Goal: Information Seeking & Learning: Learn about a topic

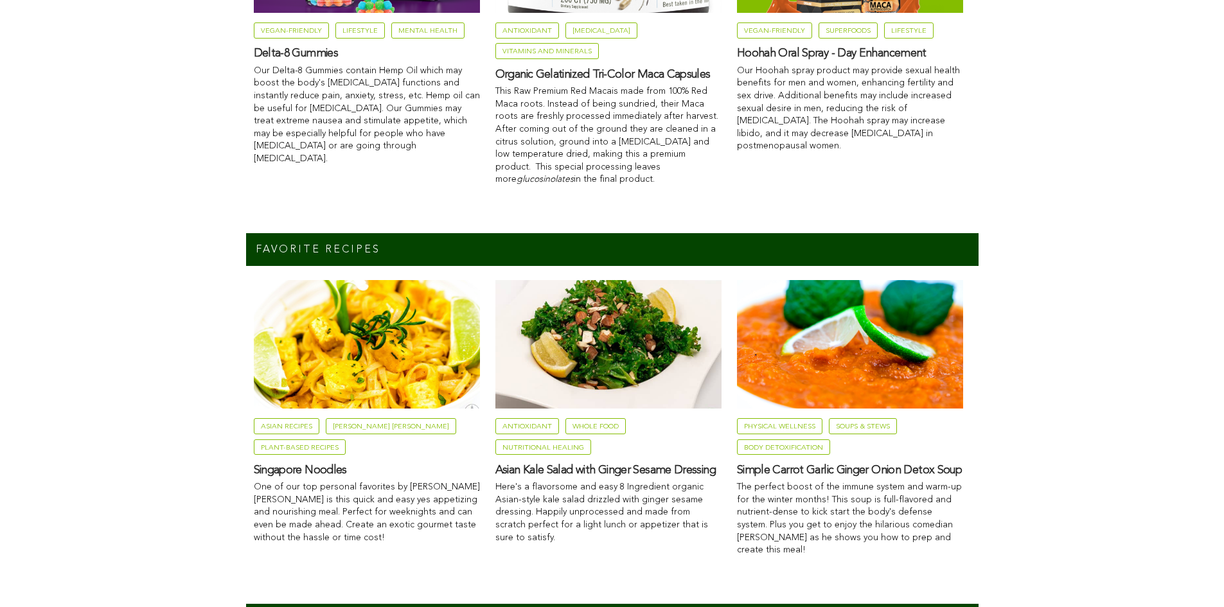
scroll to position [822, 0]
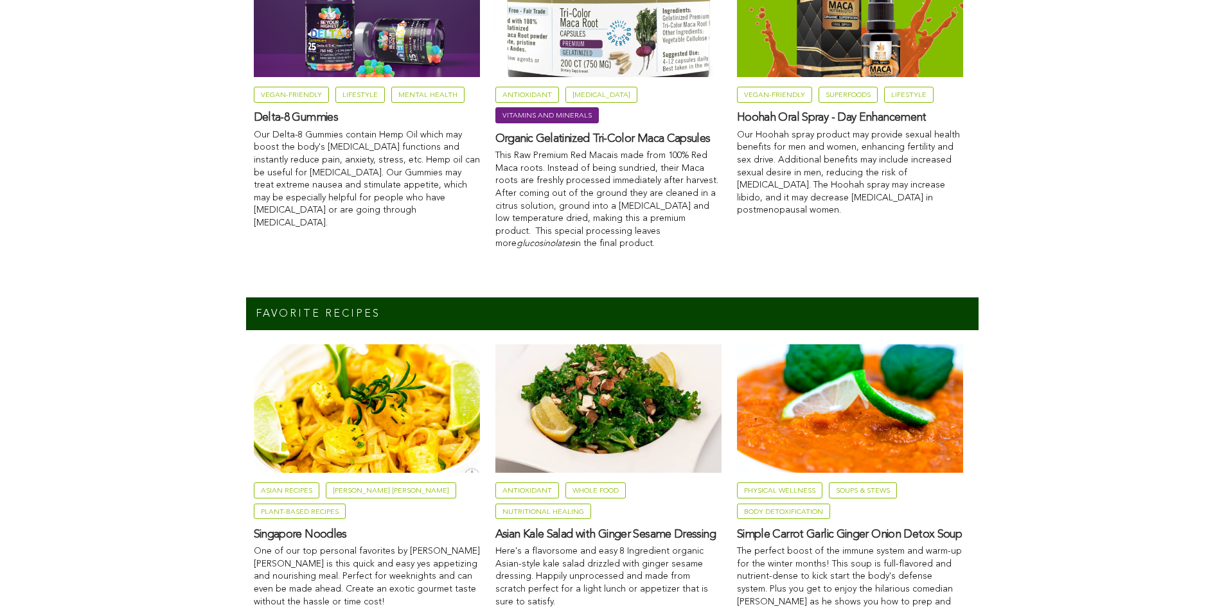
click at [541, 115] on link "Vitamins and Minerals" at bounding box center [546, 115] width 103 height 16
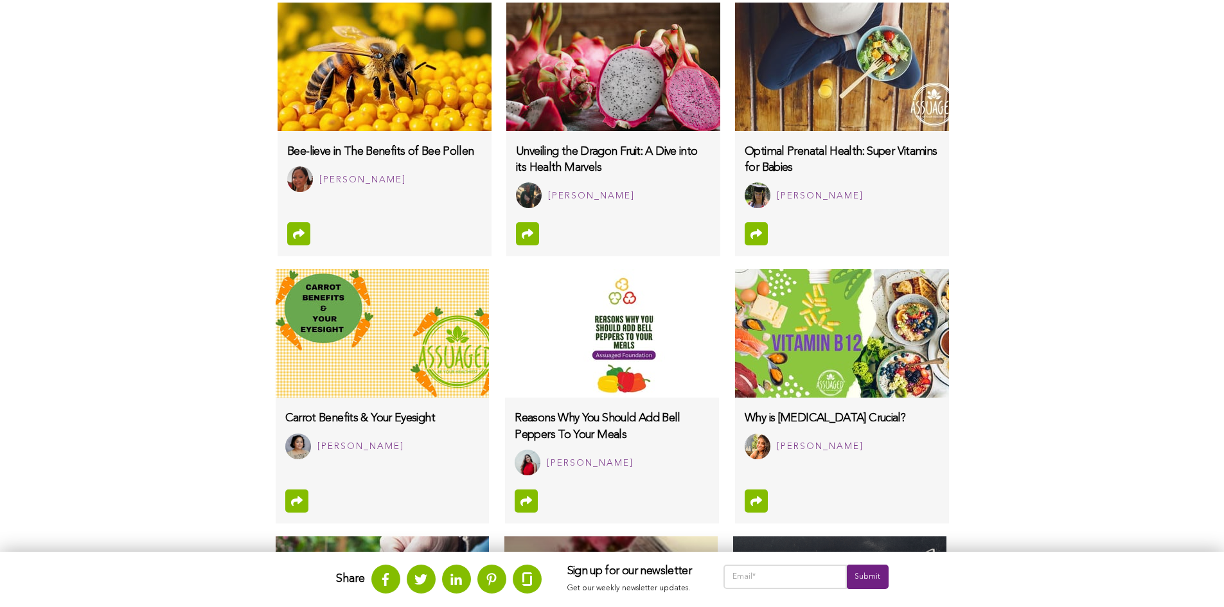
scroll to position [771, 0]
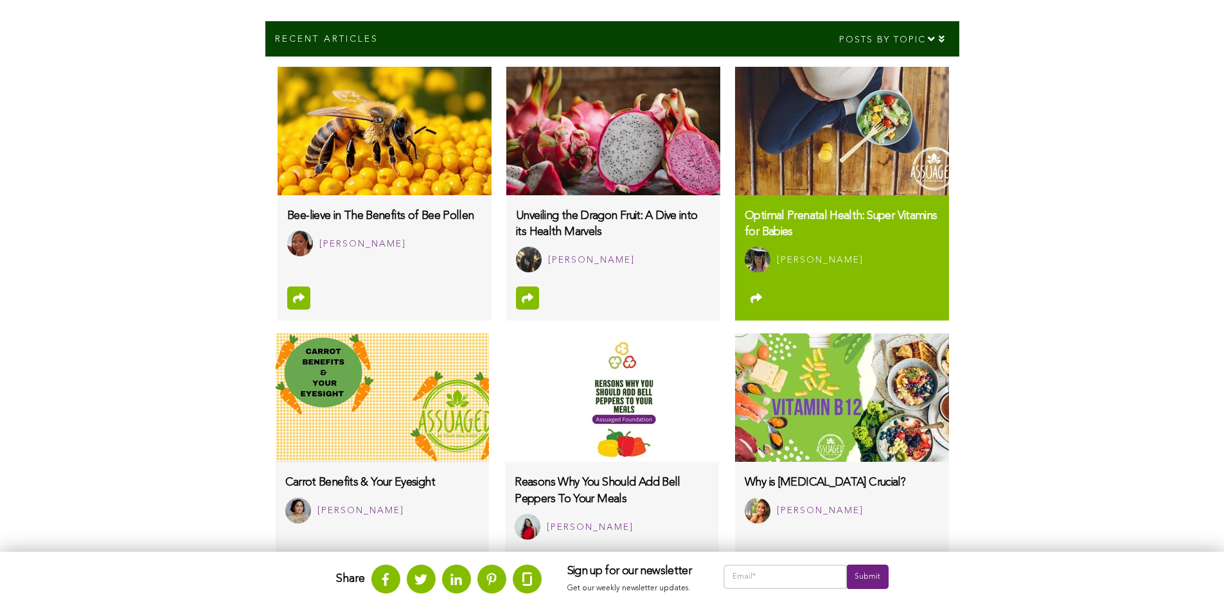
click at [841, 236] on h3 "Optimal Prenatal Health: Super Vitamins for Babies" at bounding box center [842, 224] width 194 height 32
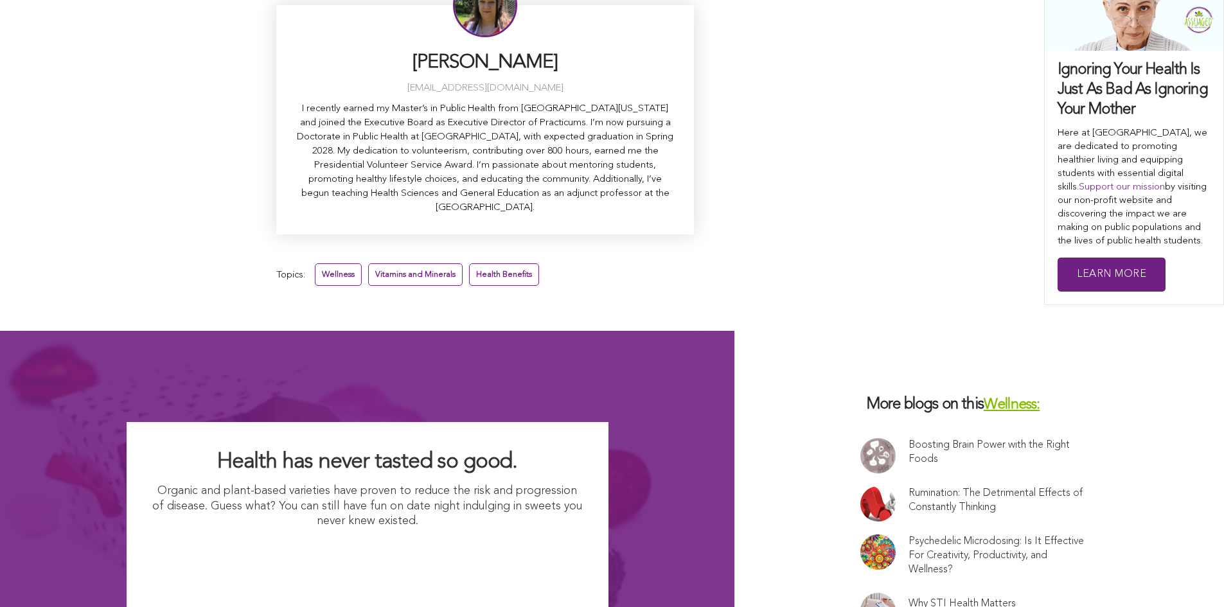
scroll to position [4928, 0]
